Goal: Information Seeking & Learning: Learn about a topic

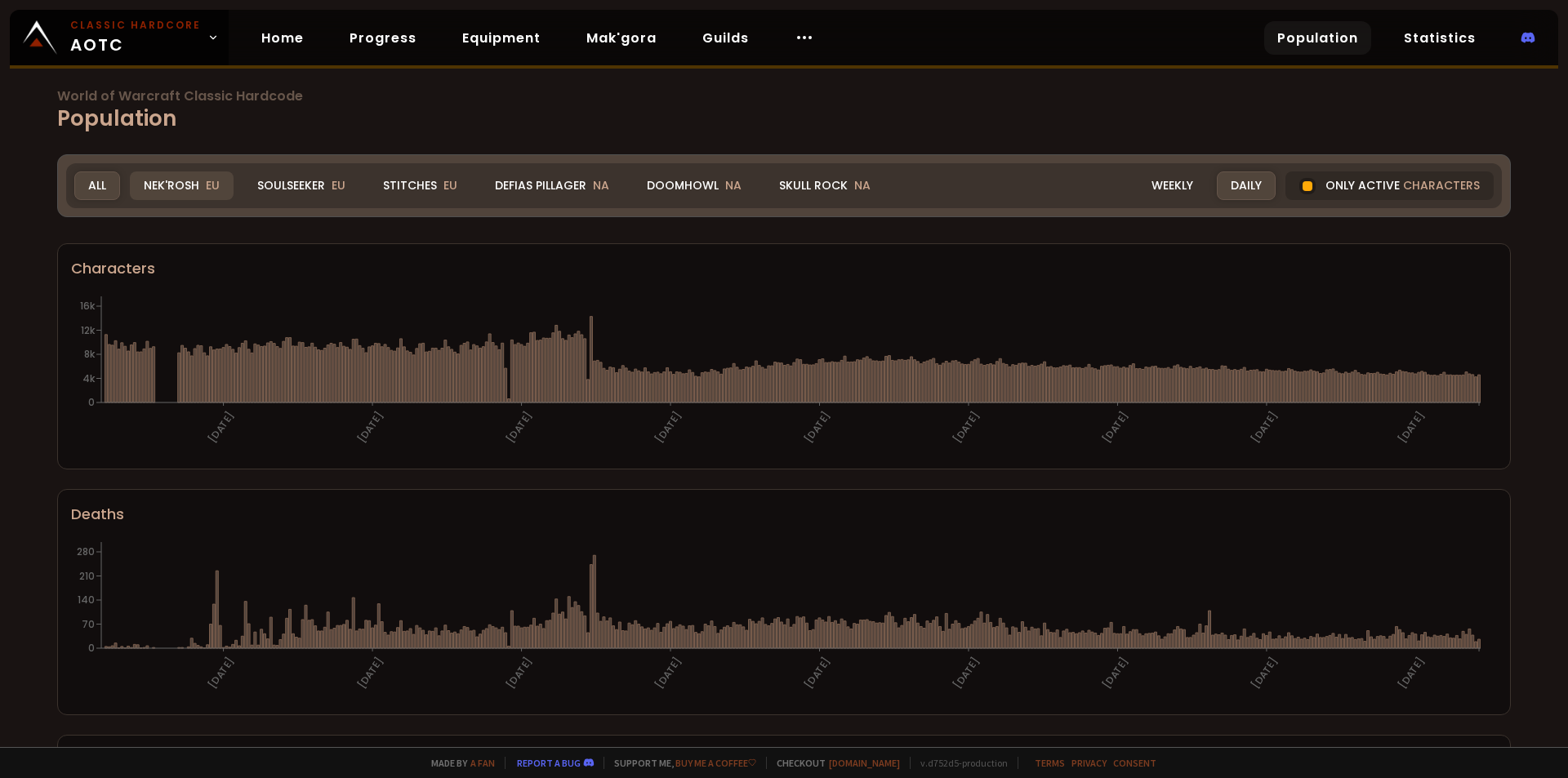
click at [176, 184] on div "Nek'Rosh EU" at bounding box center [181, 185] width 103 height 29
click at [314, 181] on div "Soulseeker EU" at bounding box center [301, 185] width 116 height 29
click at [313, 185] on div "Soulseeker EU" at bounding box center [301, 185] width 116 height 29
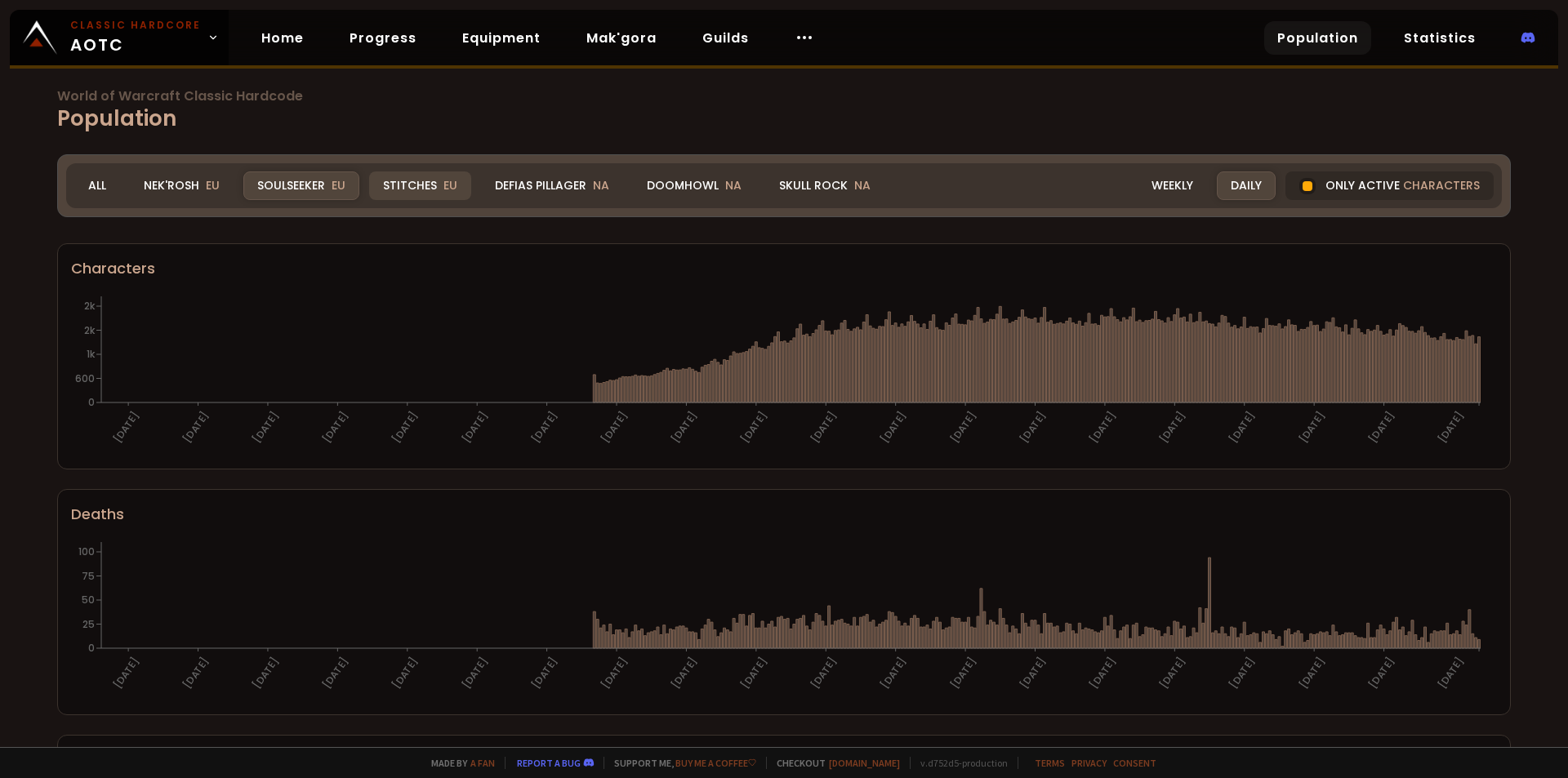
drag, startPoint x: 412, startPoint y: 184, endPoint x: 400, endPoint y: 222, distance: 39.8
click at [412, 183] on div "Stitches EU" at bounding box center [420, 185] width 102 height 29
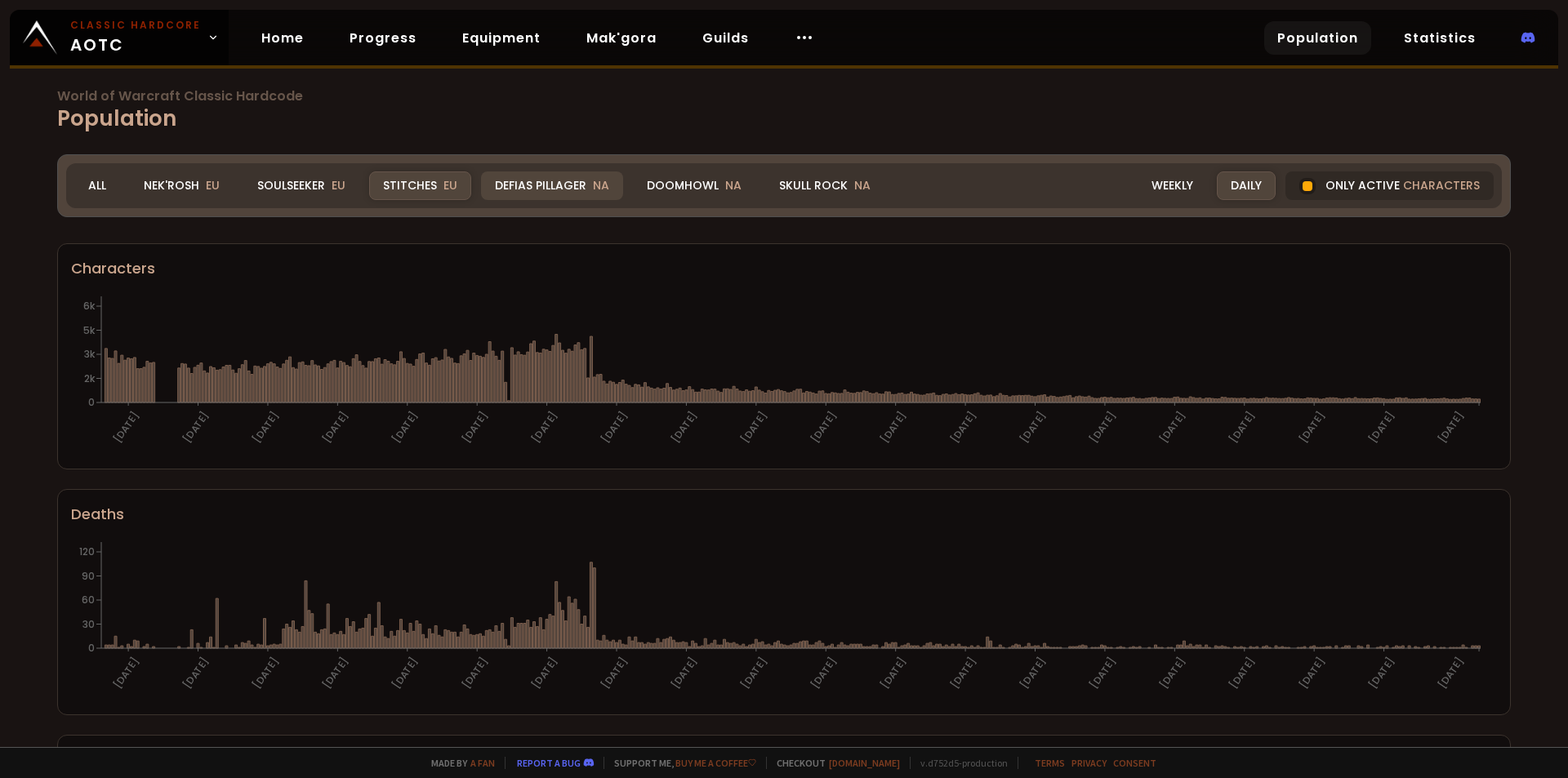
click at [529, 189] on div "Defias Pillager NA" at bounding box center [551, 185] width 142 height 29
click at [686, 191] on div "Doomhowl NA" at bounding box center [693, 185] width 122 height 29
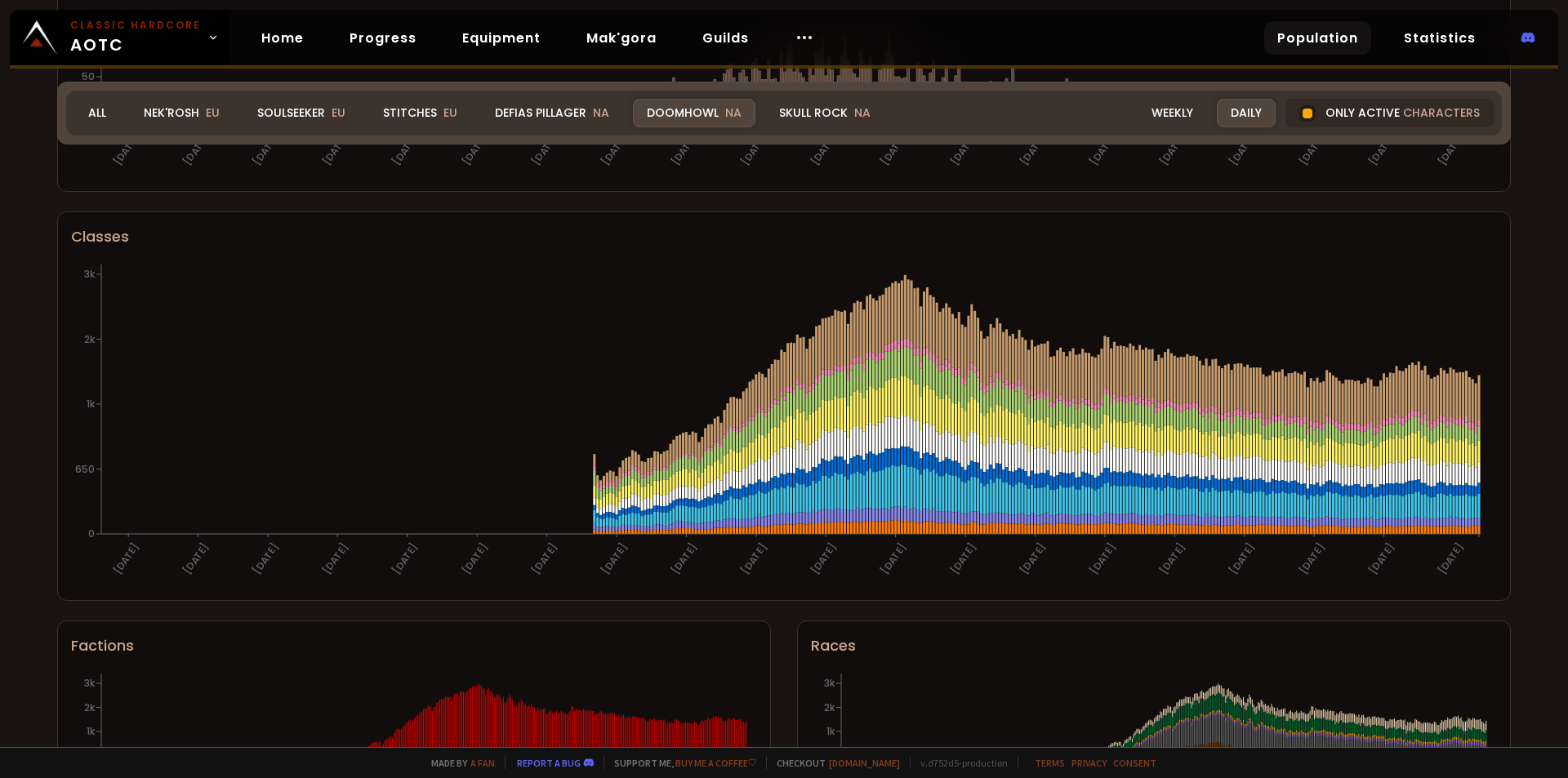
scroll to position [888, 0]
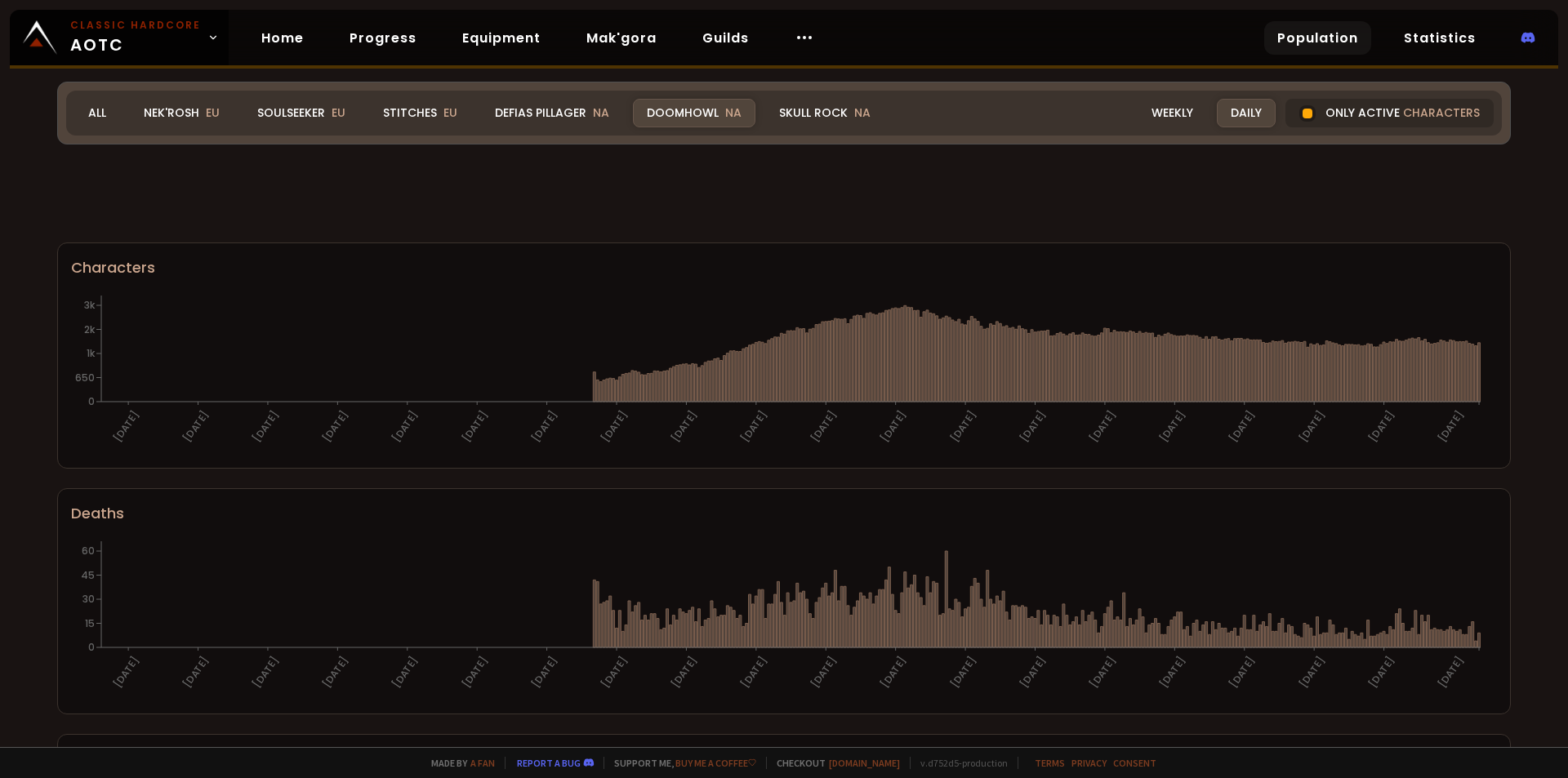
scroll to position [888, 0]
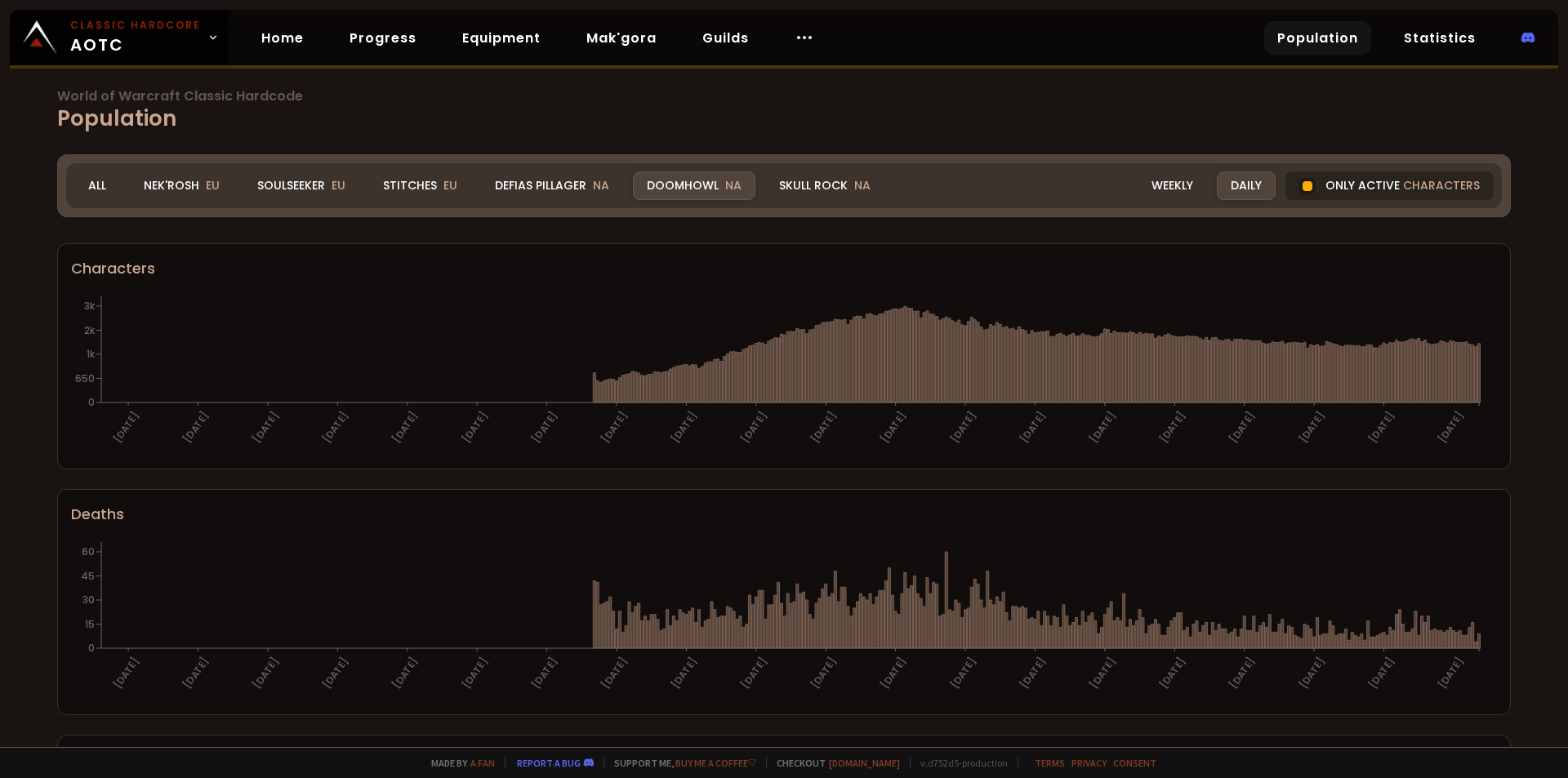
click at [1302, 183] on div at bounding box center [1307, 186] width 10 height 10
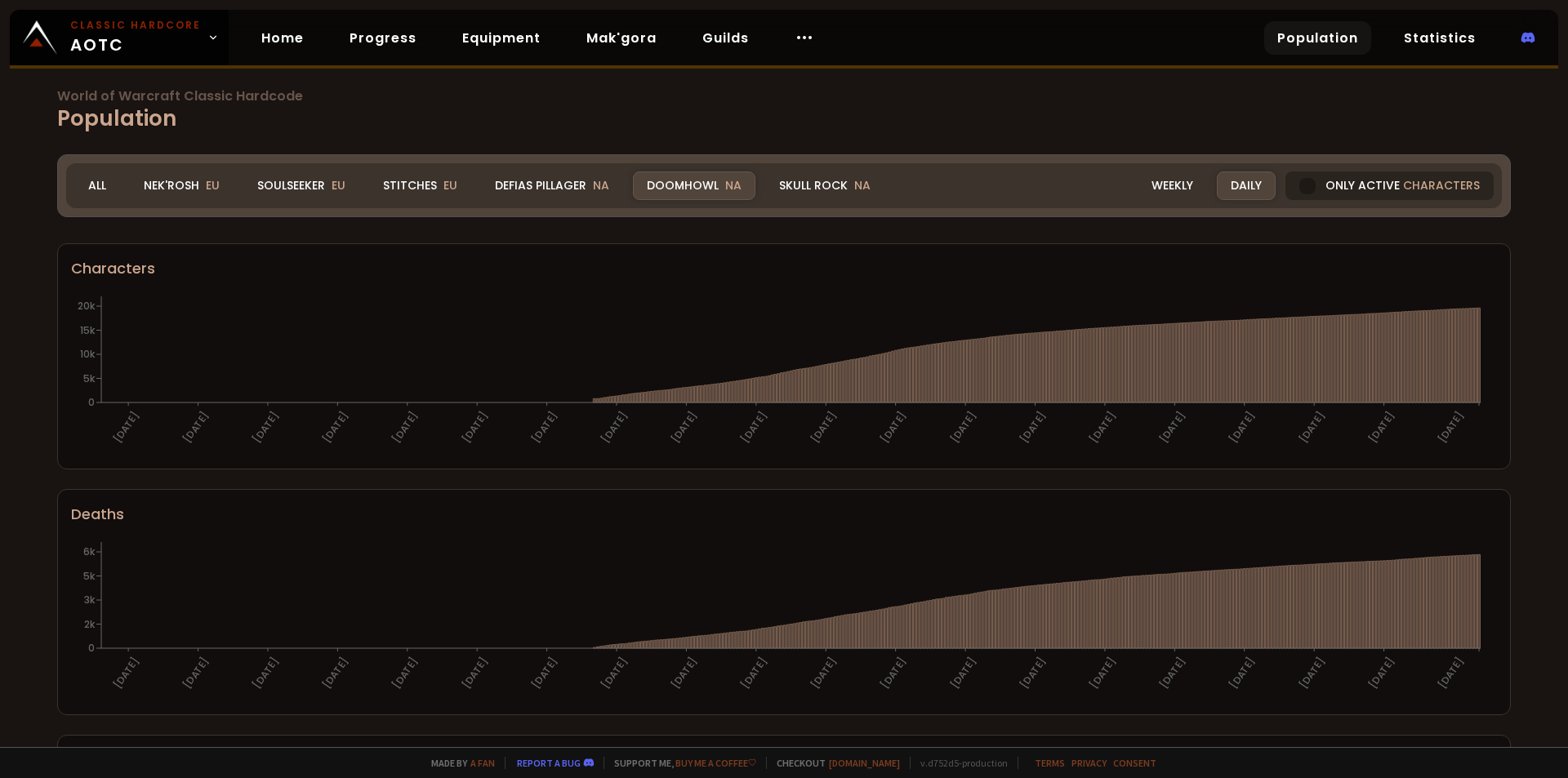
click at [1299, 188] on div at bounding box center [1307, 186] width 16 height 16
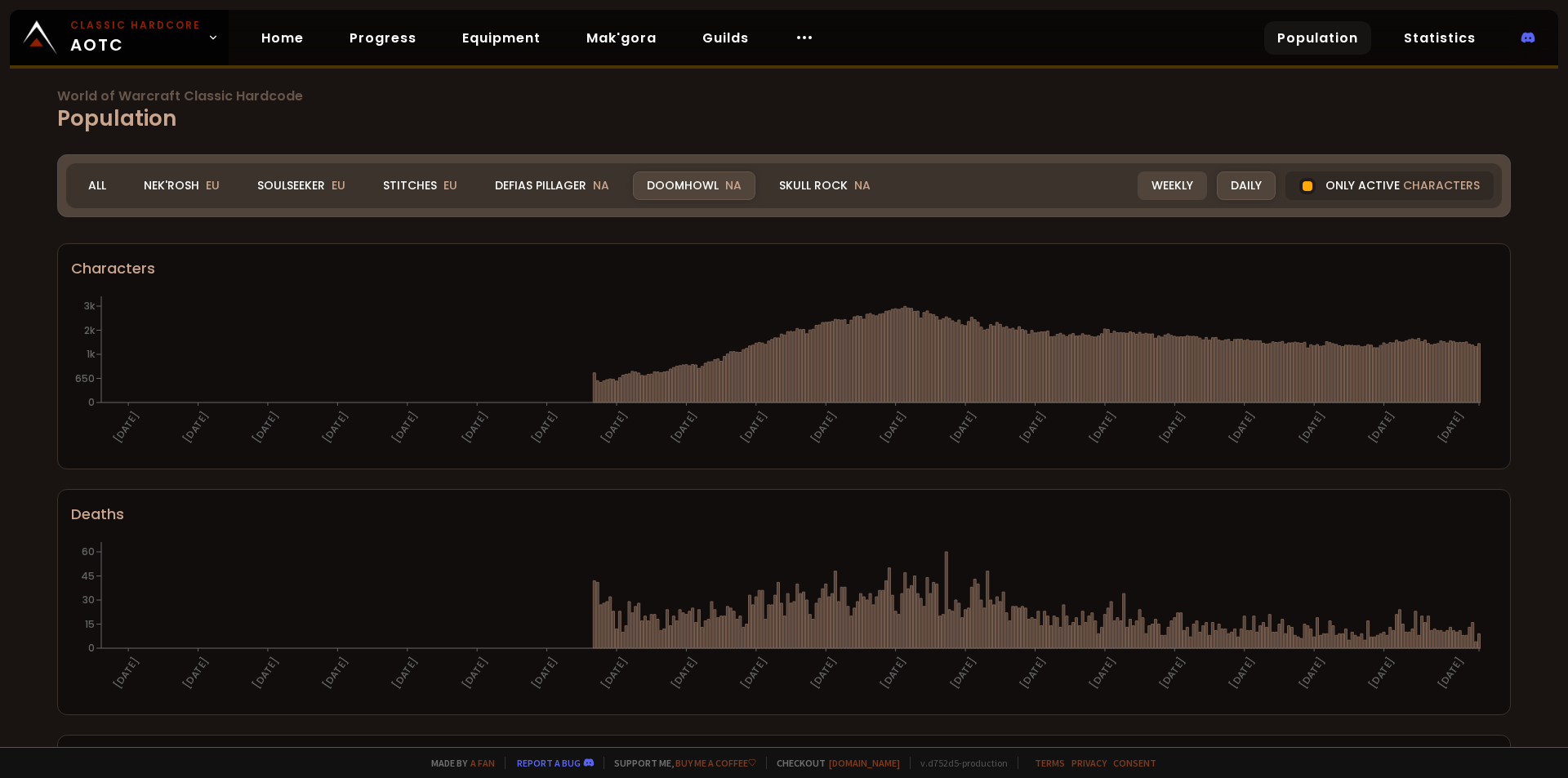
click at [1148, 186] on div "Weekly" at bounding box center [1172, 185] width 70 height 29
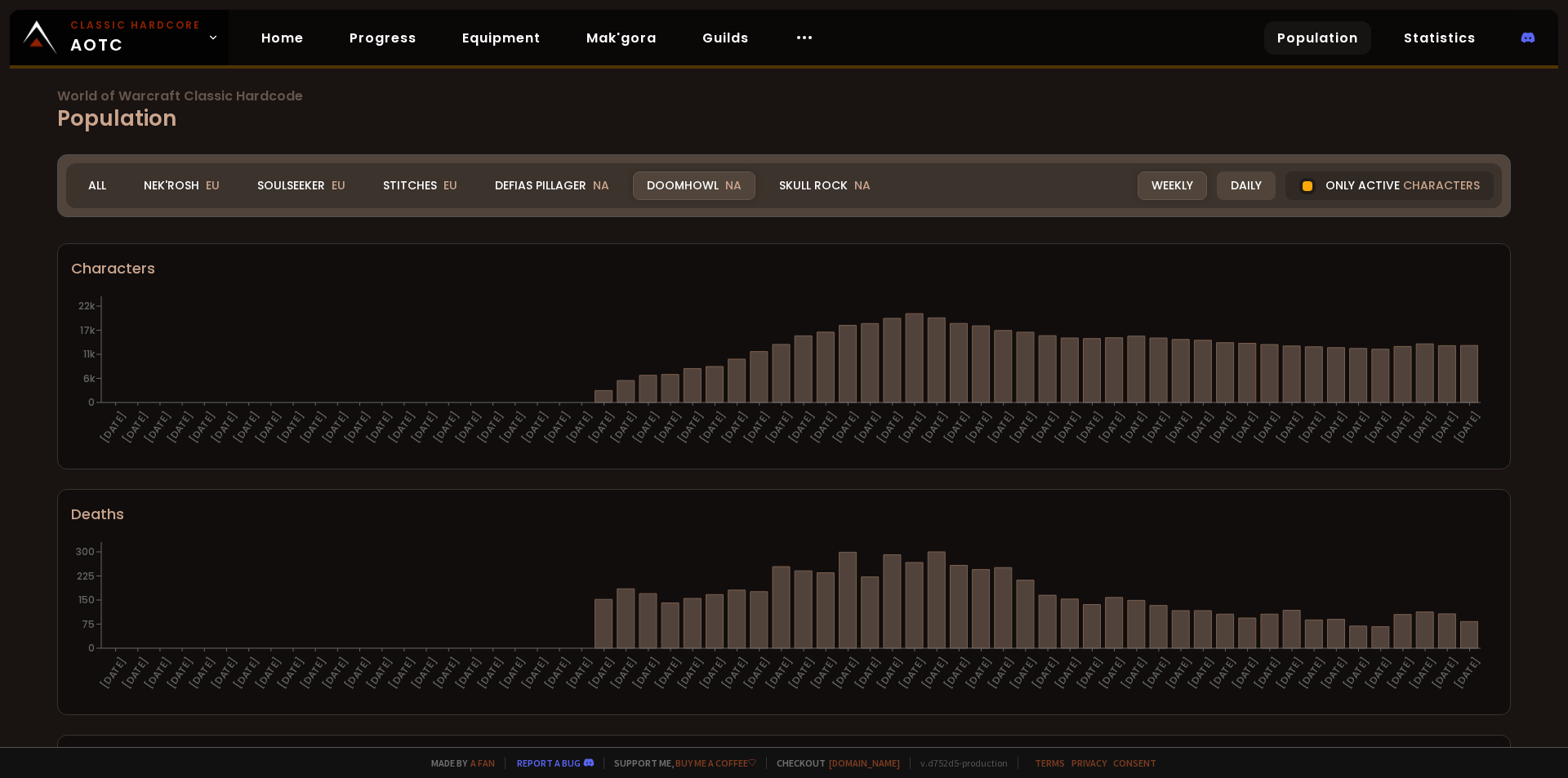
click at [1232, 192] on div "Daily" at bounding box center [1246, 185] width 59 height 29
